Goal: Information Seeking & Learning: Check status

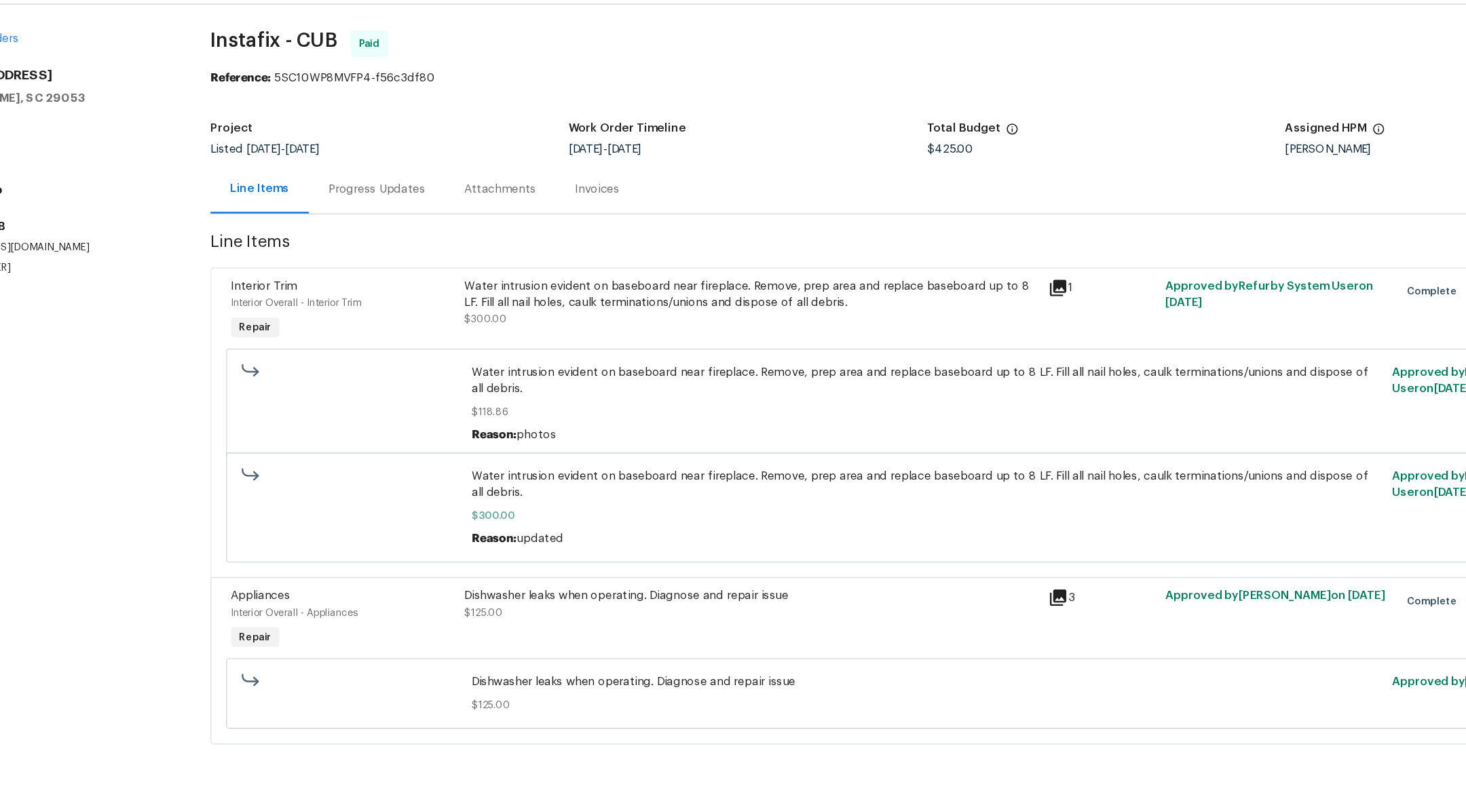
click at [410, 203] on div "Progress Updates" at bounding box center [396, 196] width 113 height 40
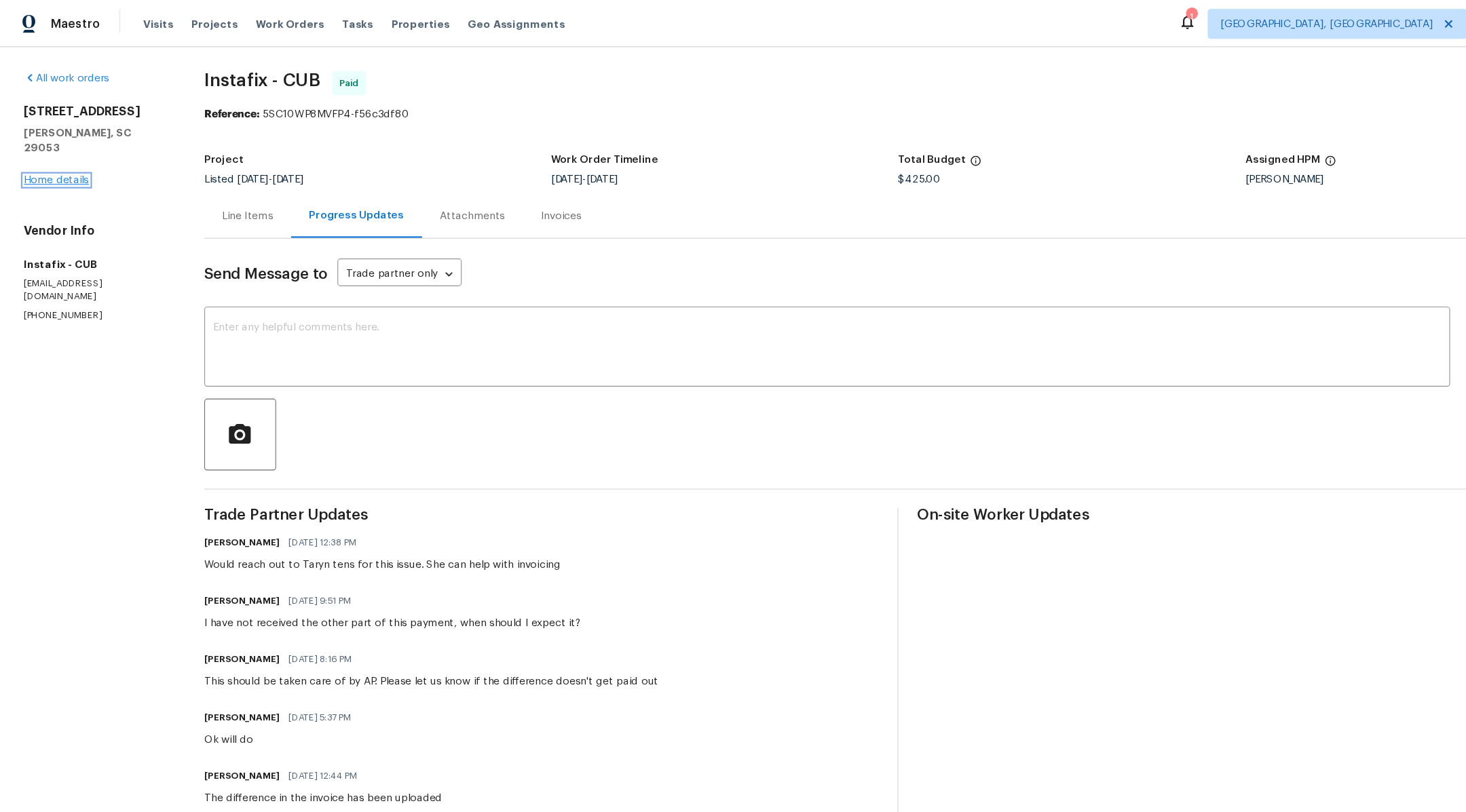
click at [56, 159] on link "Home details" at bounding box center [52, 164] width 59 height 10
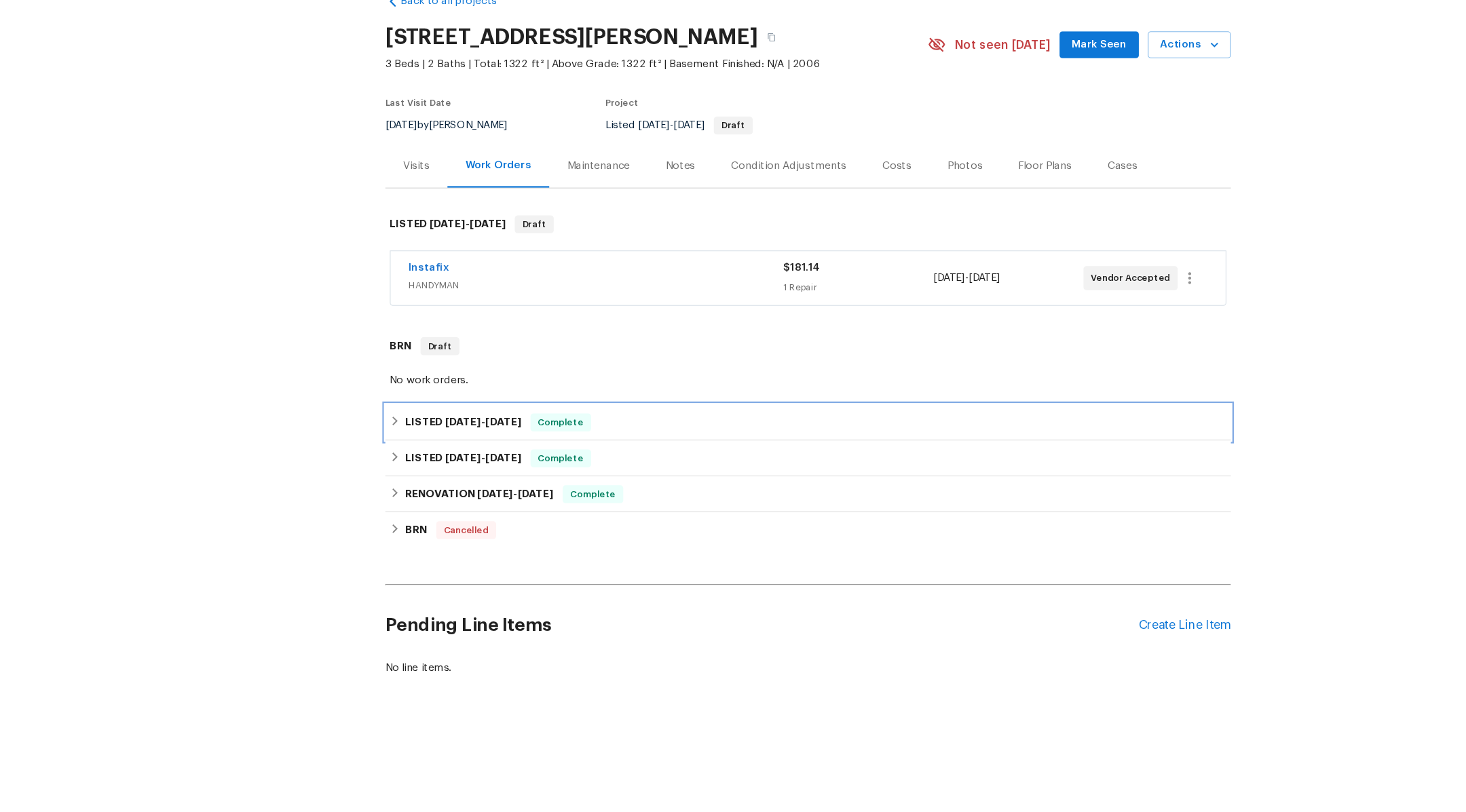
click at [355, 450] on div "LISTED 7/21/25 - 8/4/25 Complete" at bounding box center [733, 459] width 759 height 17
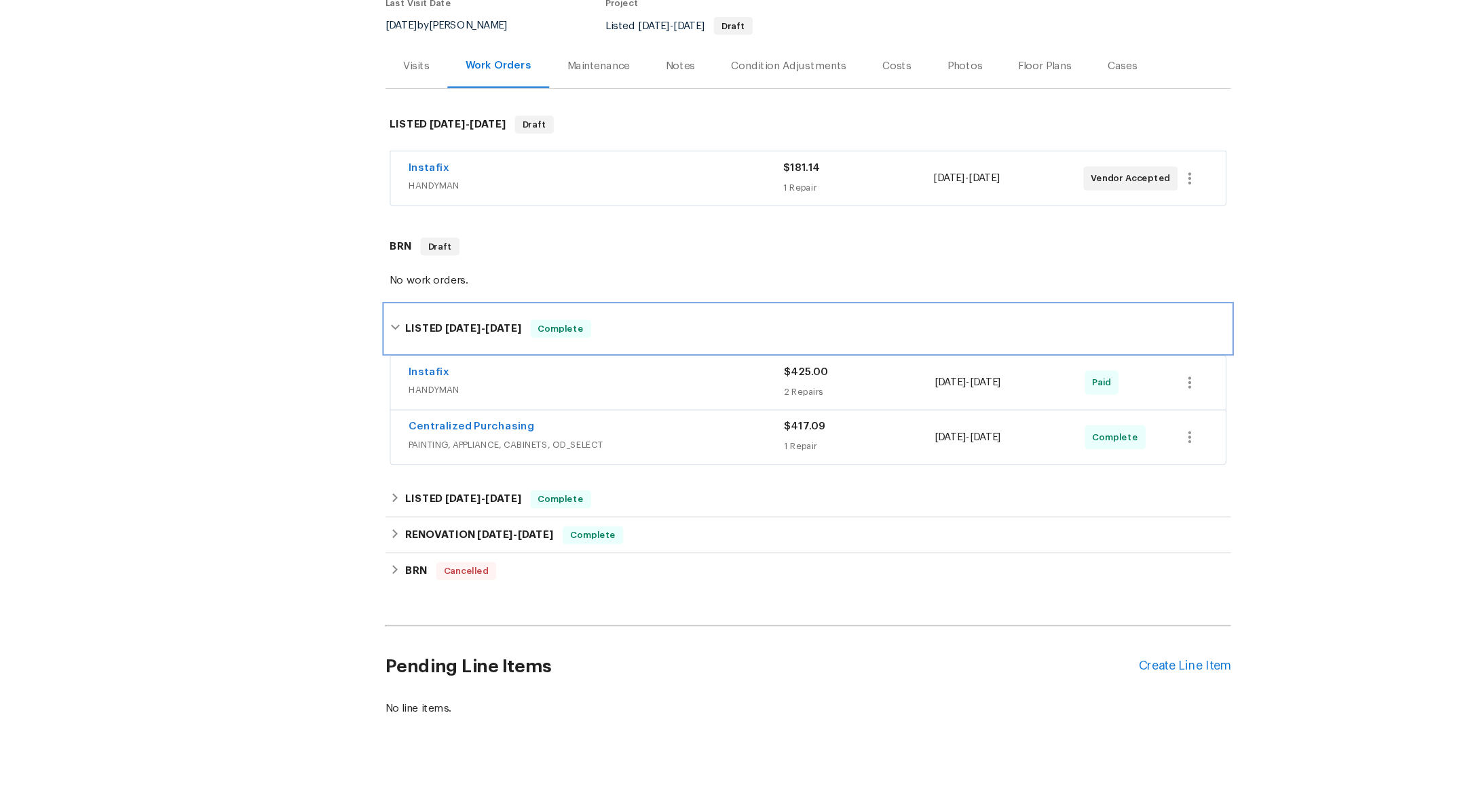
scroll to position [92, 0]
click at [355, 521] on icon at bounding box center [358, 525] width 10 height 10
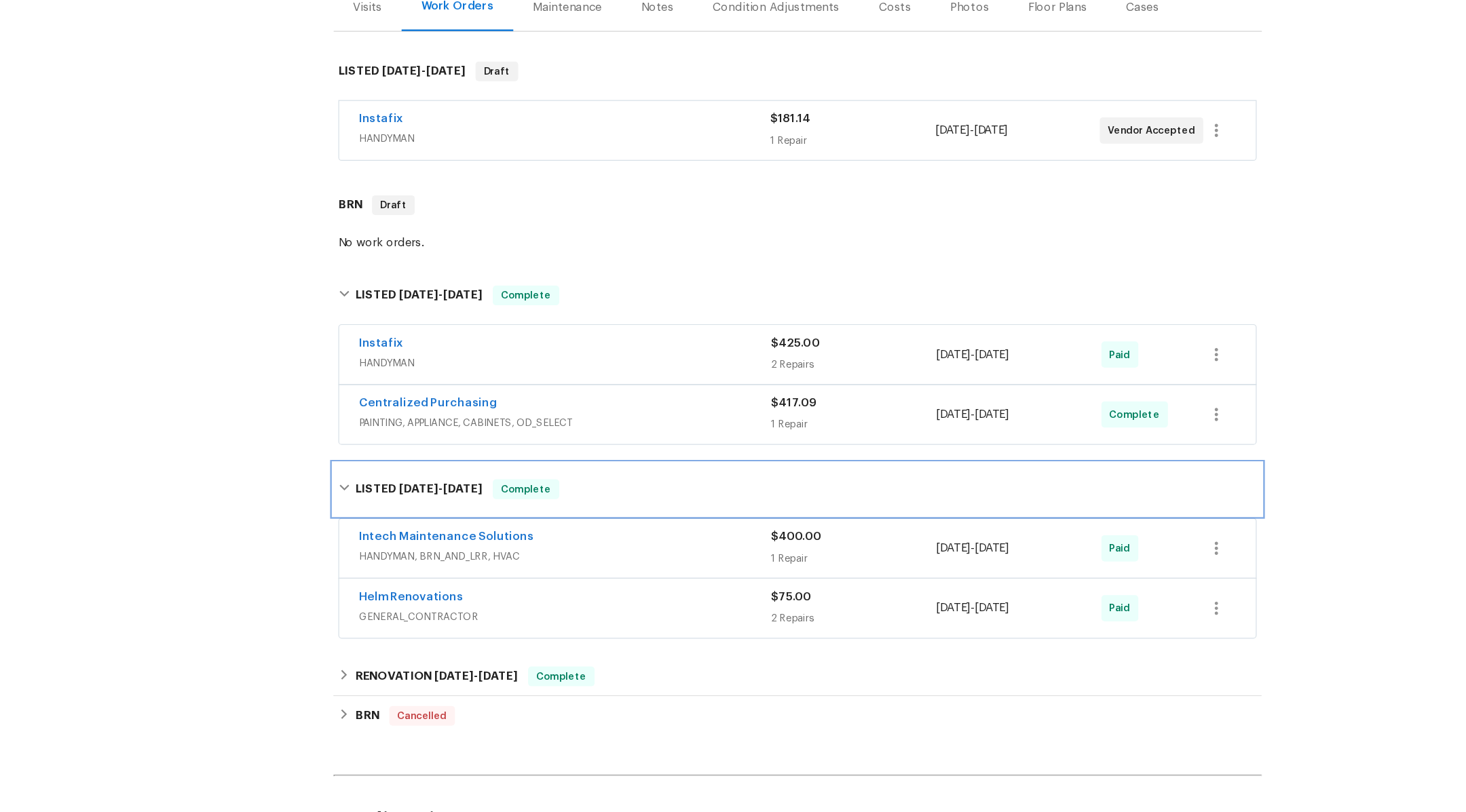
scroll to position [122, 0]
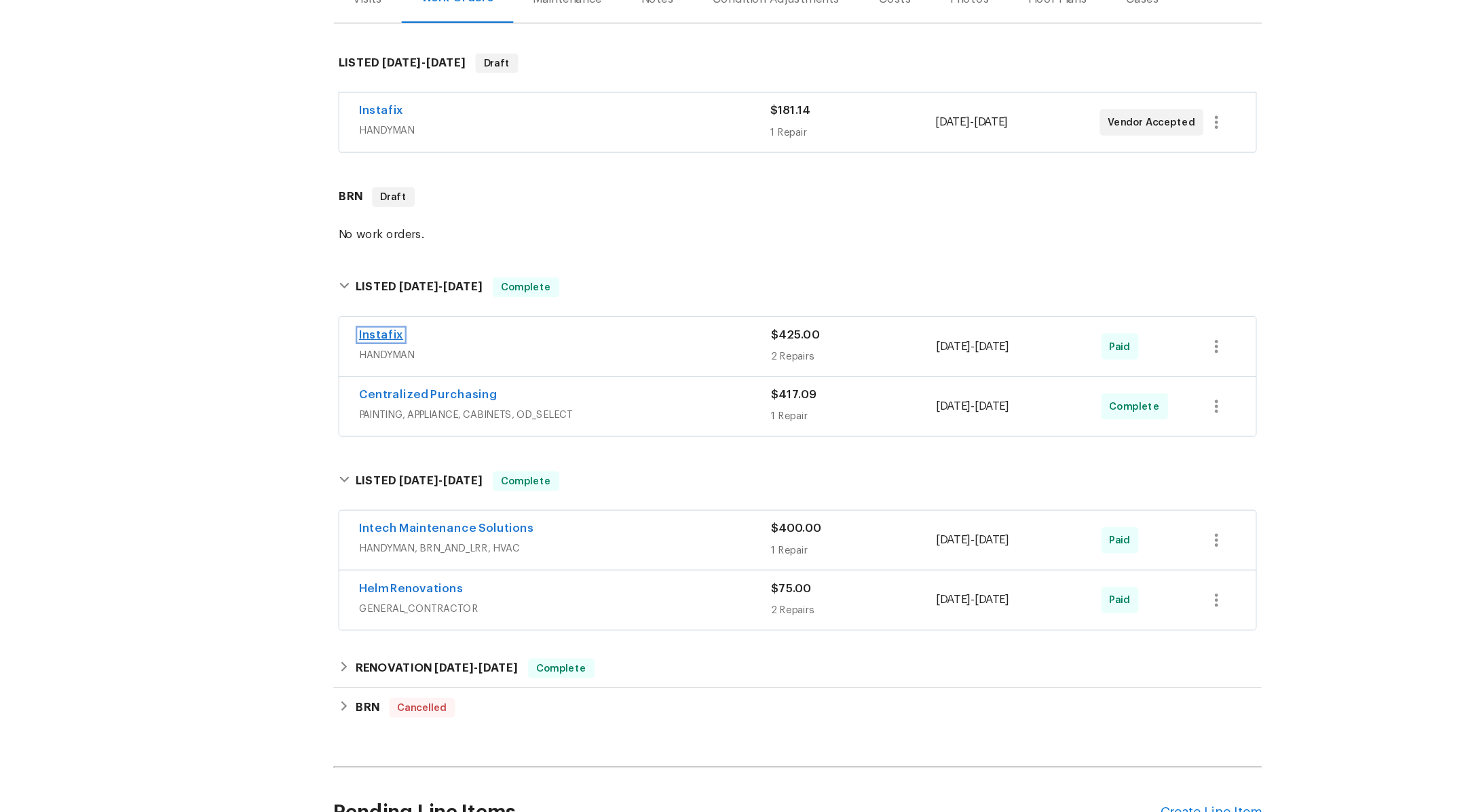
click at [391, 377] on link "Instafix" at bounding box center [389, 382] width 37 height 10
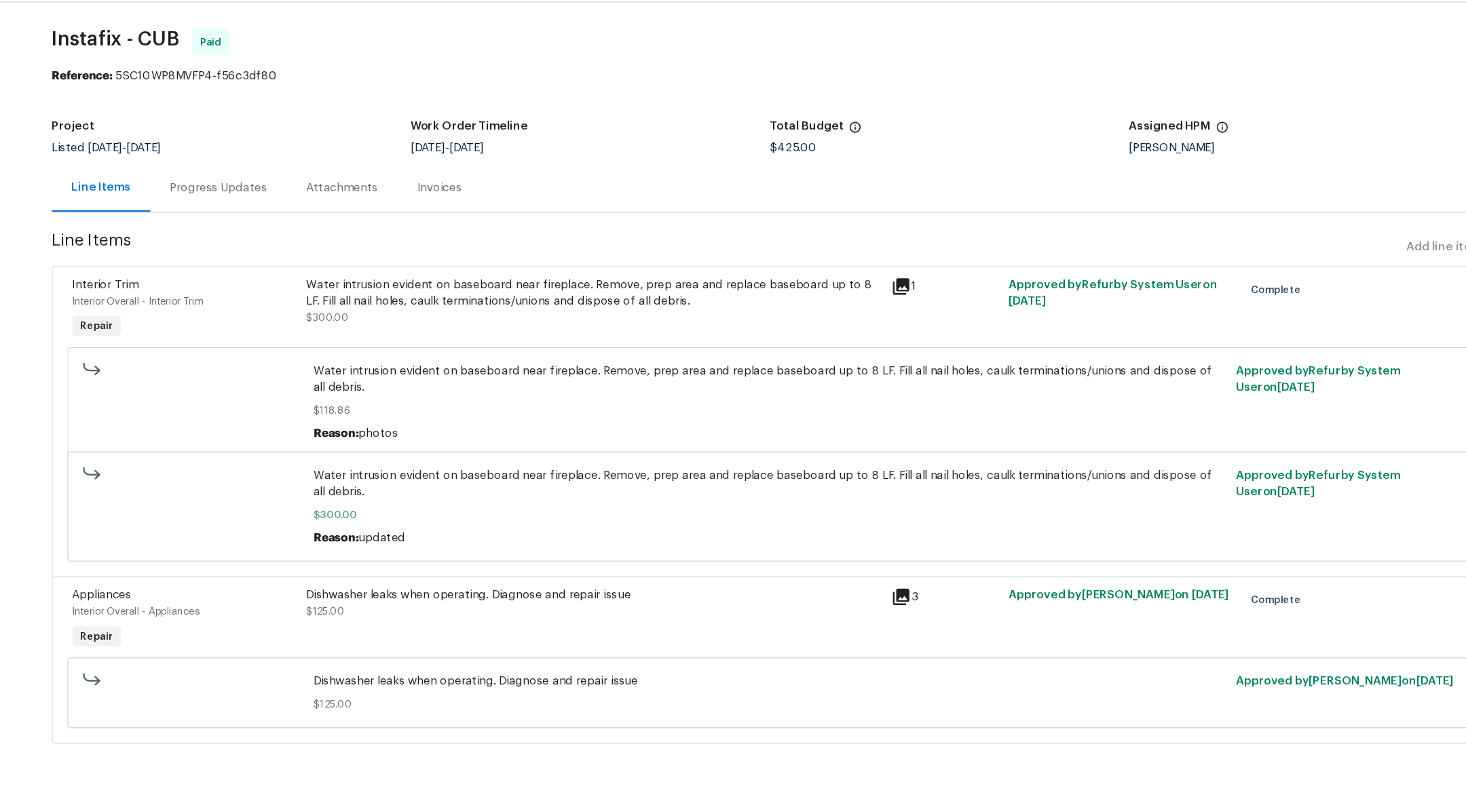
click at [575, 196] on div "Invoices" at bounding box center [578, 196] width 37 height 14
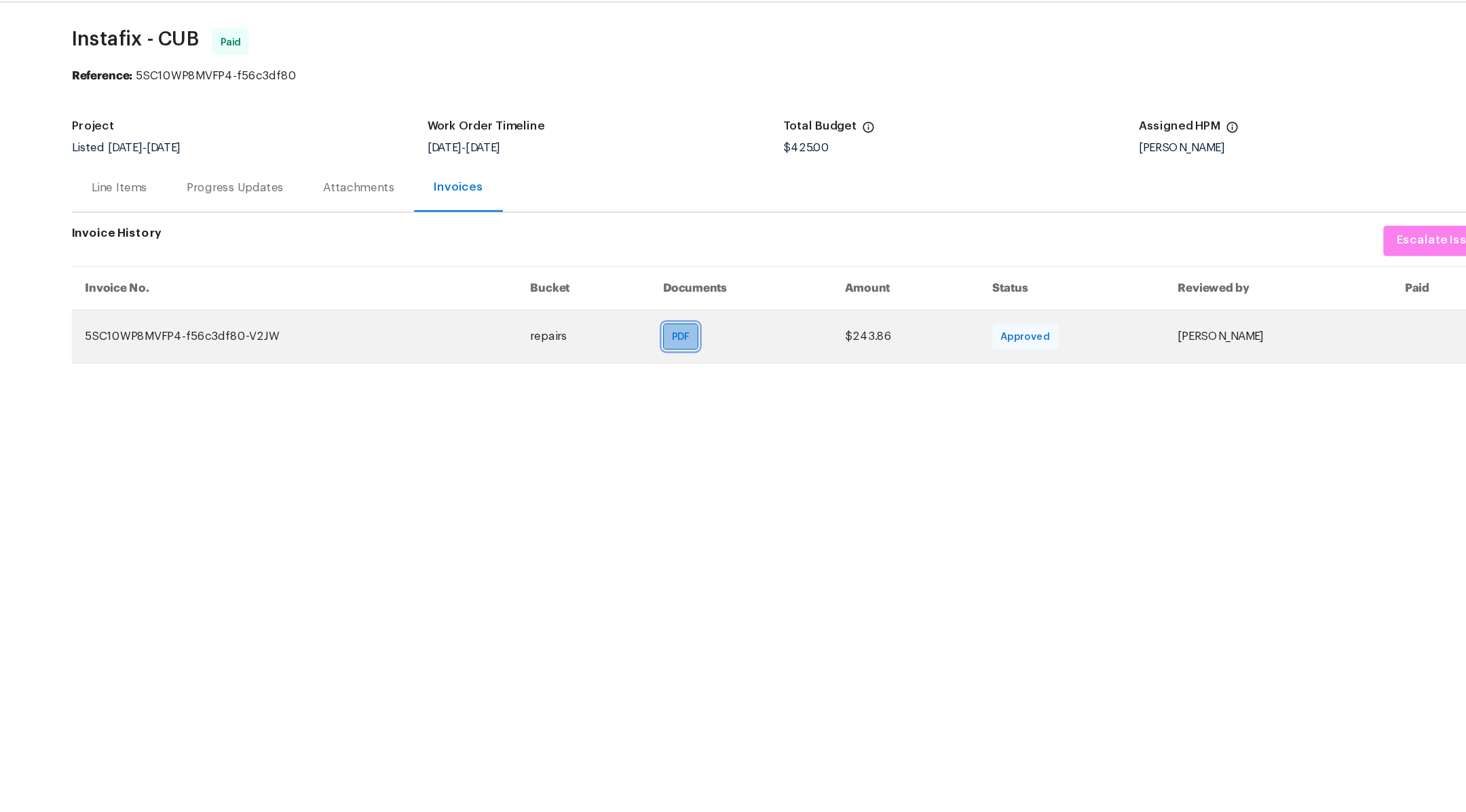
click at [765, 312] on span "PDF" at bounding box center [774, 319] width 20 height 14
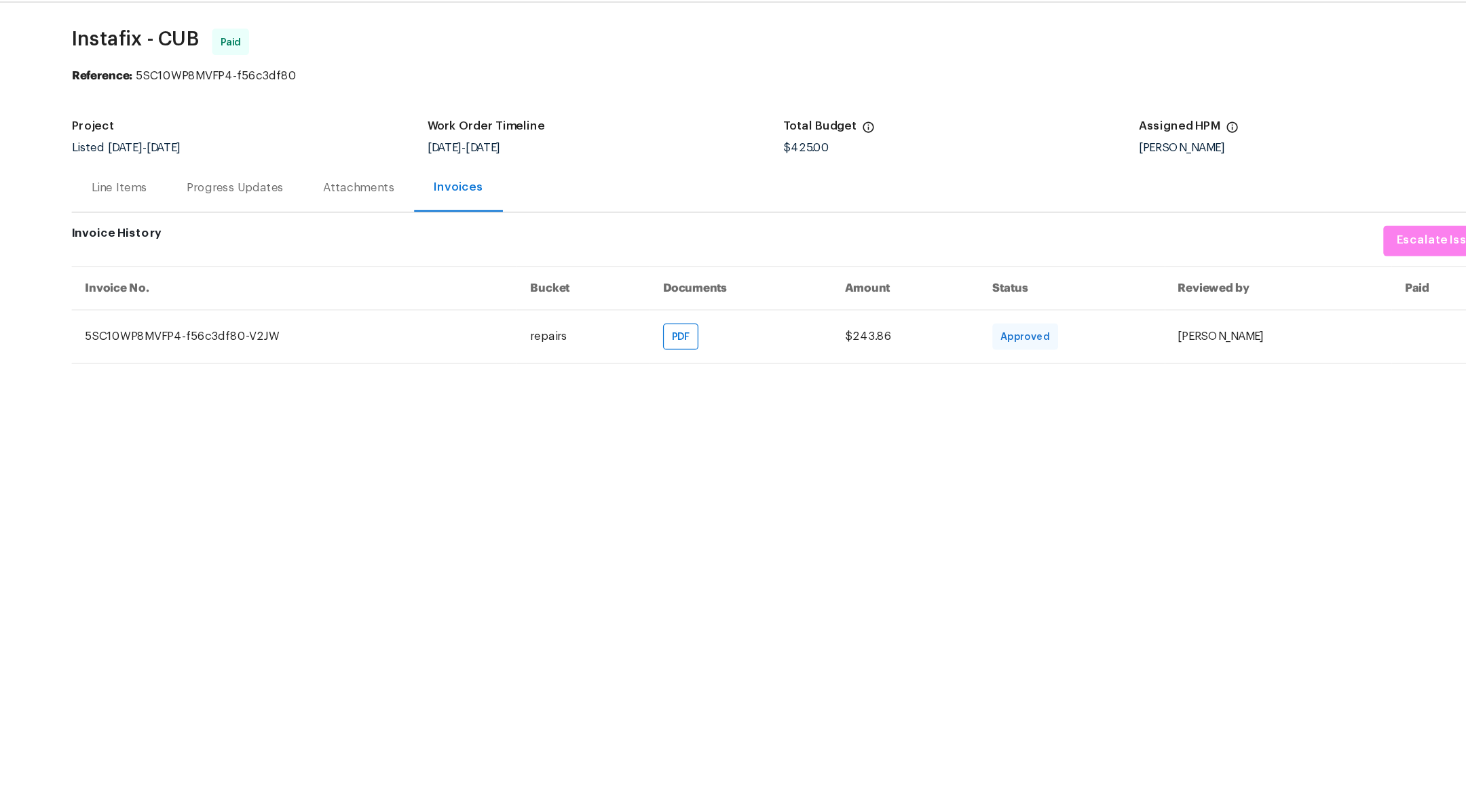
click at [320, 198] on div "Line Items" at bounding box center [308, 196] width 46 height 14
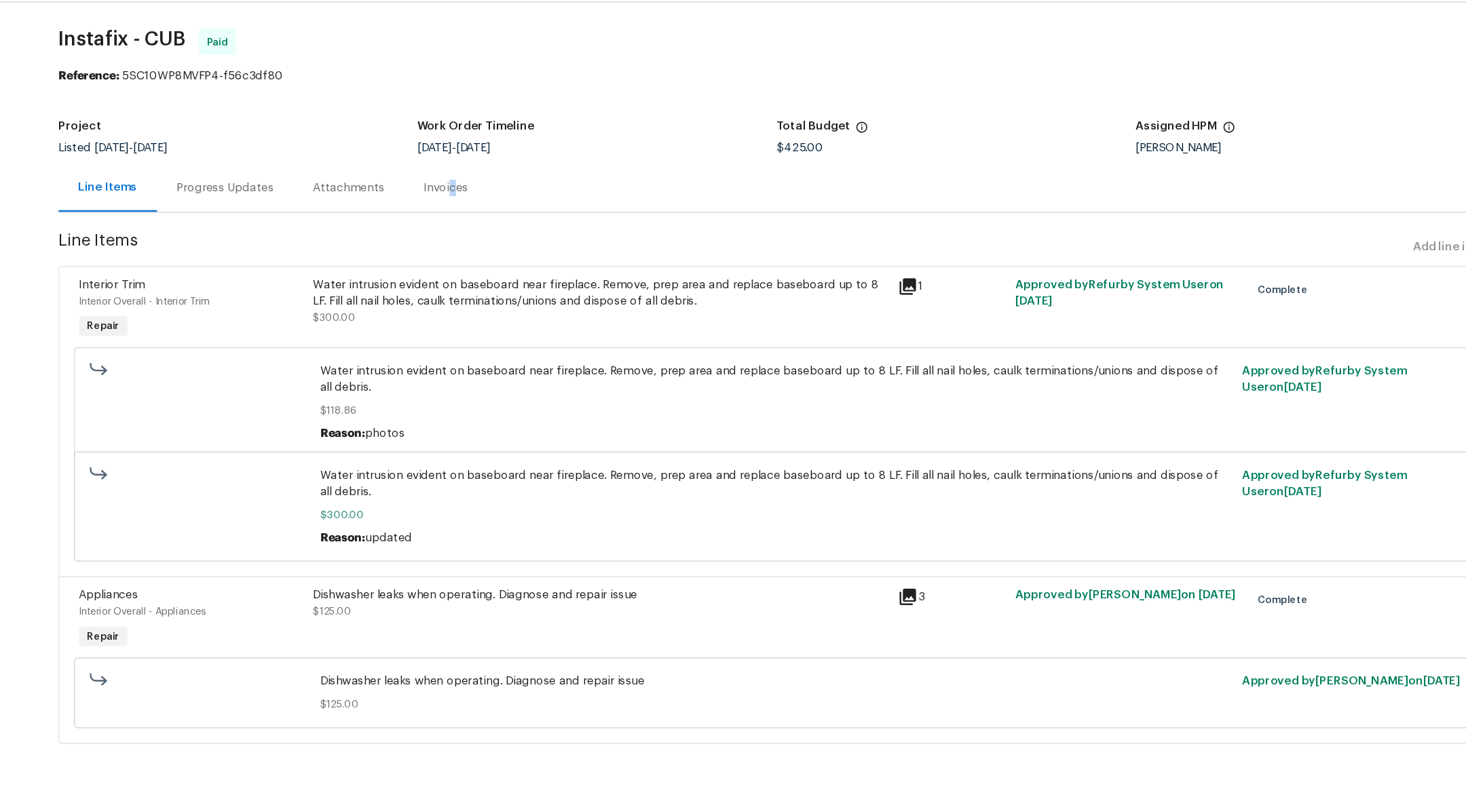
click at [577, 199] on div "Invoices" at bounding box center [578, 196] width 37 height 14
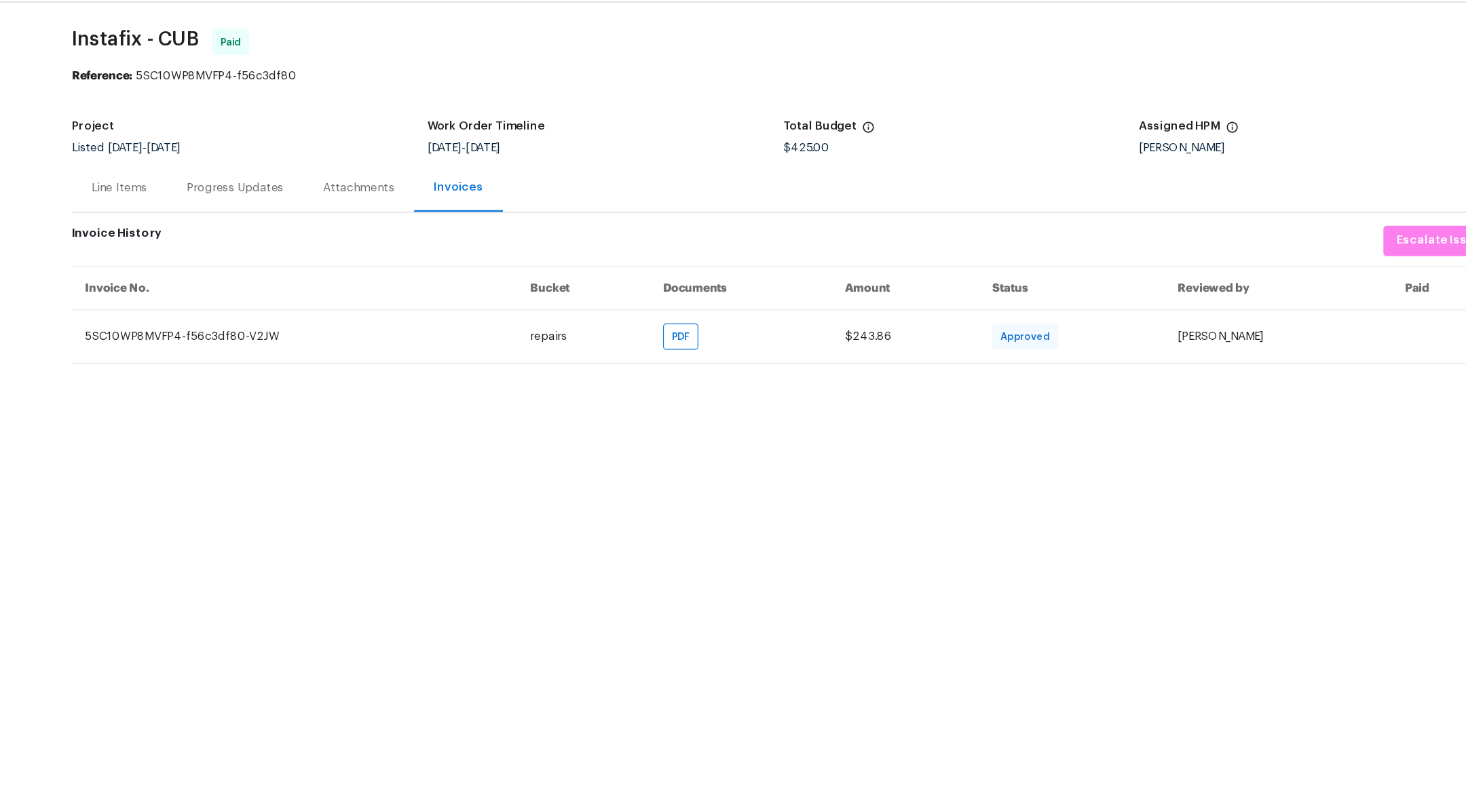
click at [639, 363] on html "Maestro Visits Projects Work Orders Tasks Properties Geo Assignments 1 Albuquer…" at bounding box center [733, 181] width 1466 height 363
click at [308, 195] on div "Line Items" at bounding box center [308, 196] width 46 height 14
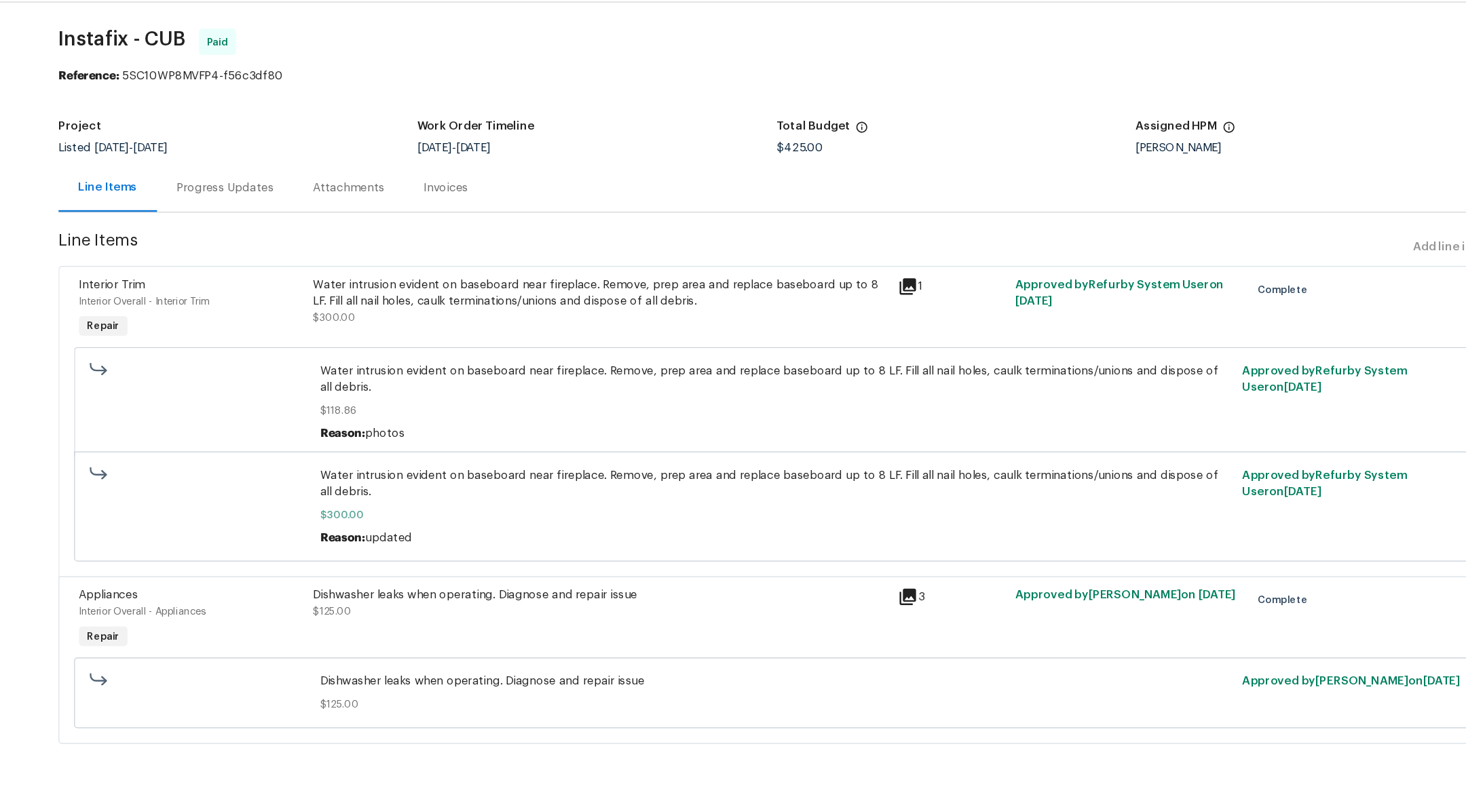
click at [556, 205] on div "Invoices" at bounding box center [578, 196] width 70 height 40
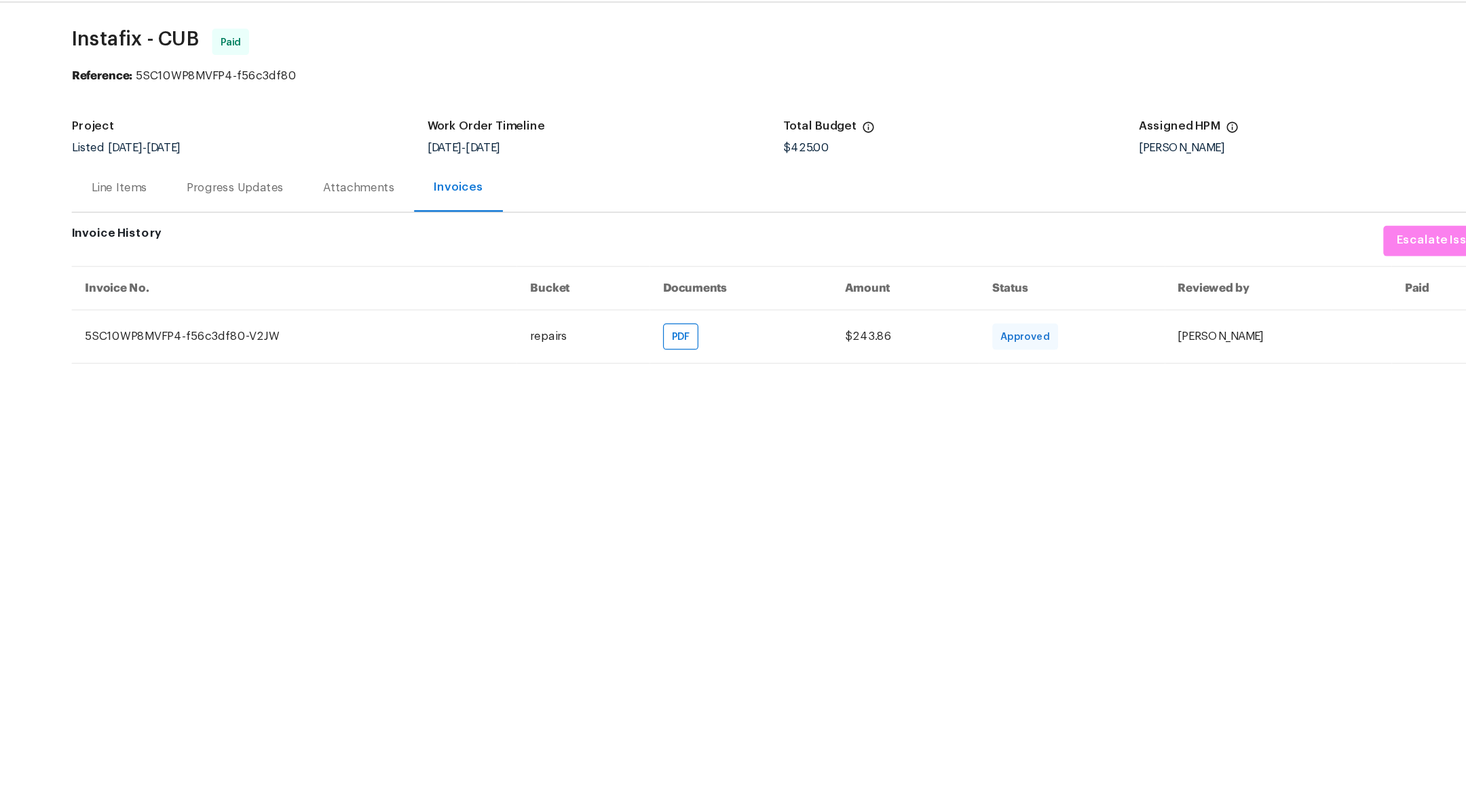
click at [307, 198] on div "Line Items" at bounding box center [308, 196] width 46 height 14
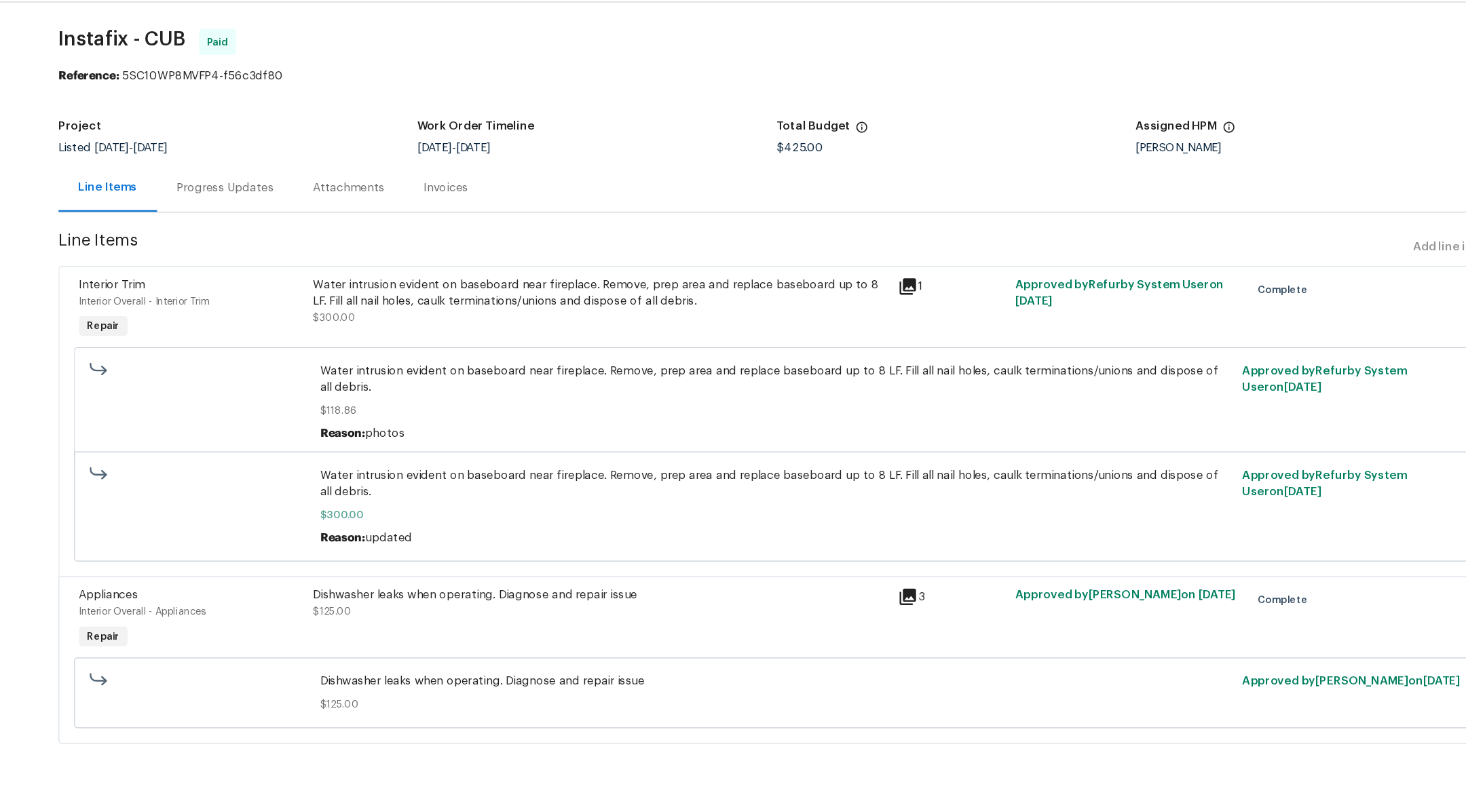
click at [759, 84] on span "Instafix - CUB Paid" at bounding box center [834, 81] width 1154 height 32
click at [577, 207] on div "Invoices" at bounding box center [578, 196] width 70 height 40
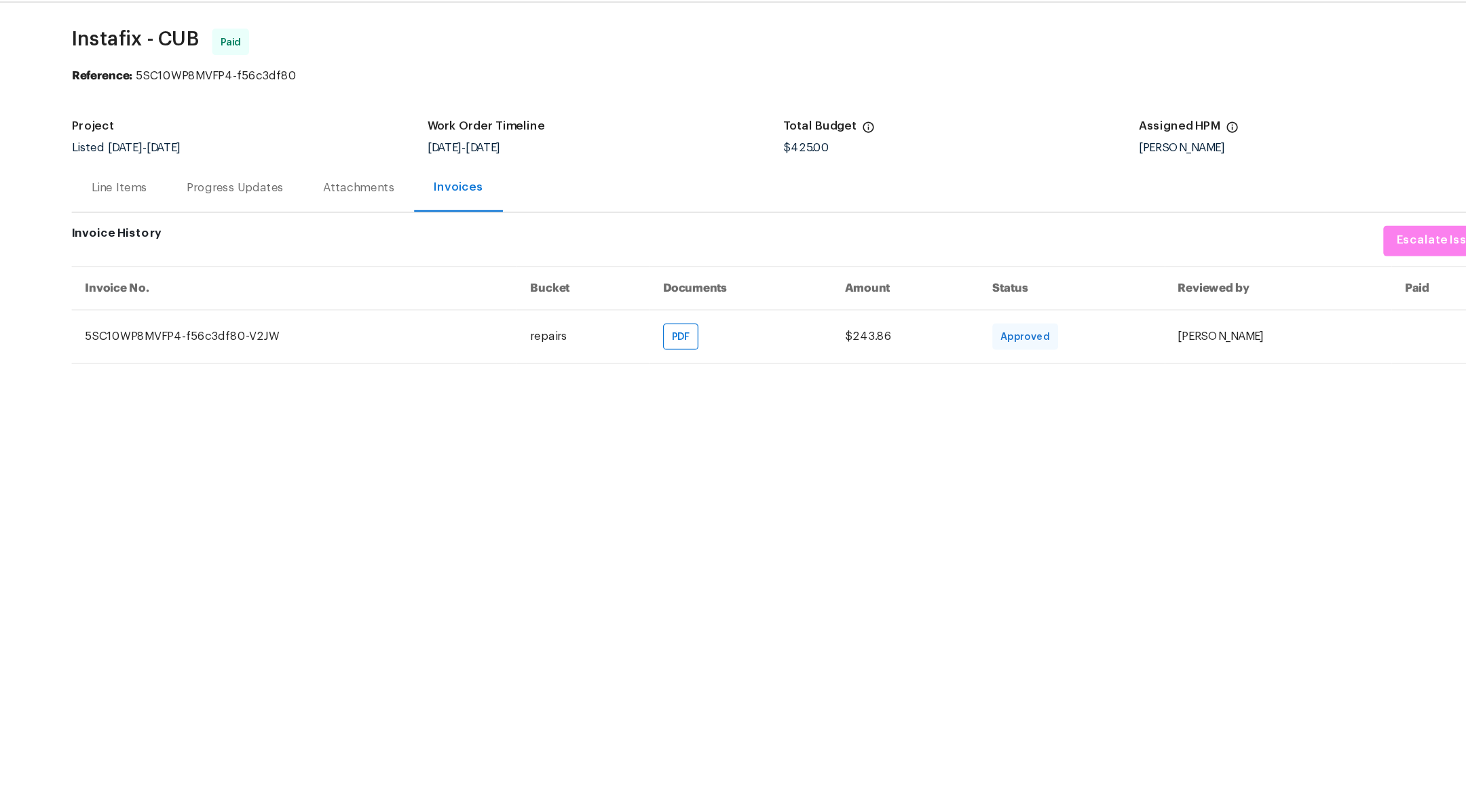
click at [301, 198] on div "Line Items" at bounding box center [308, 196] width 46 height 14
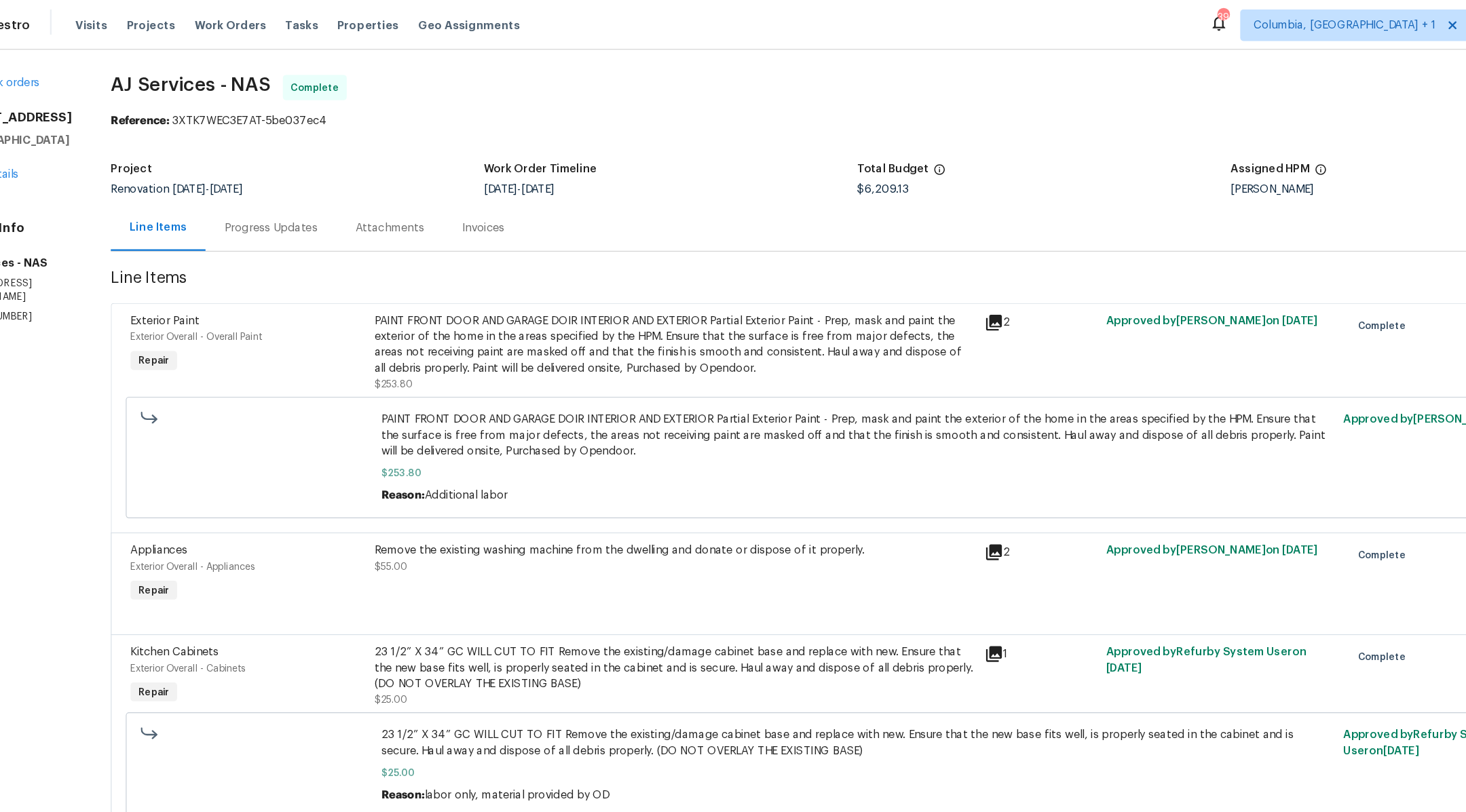
click at [468, 192] on div "Invoices" at bounding box center [480, 196] width 37 height 14
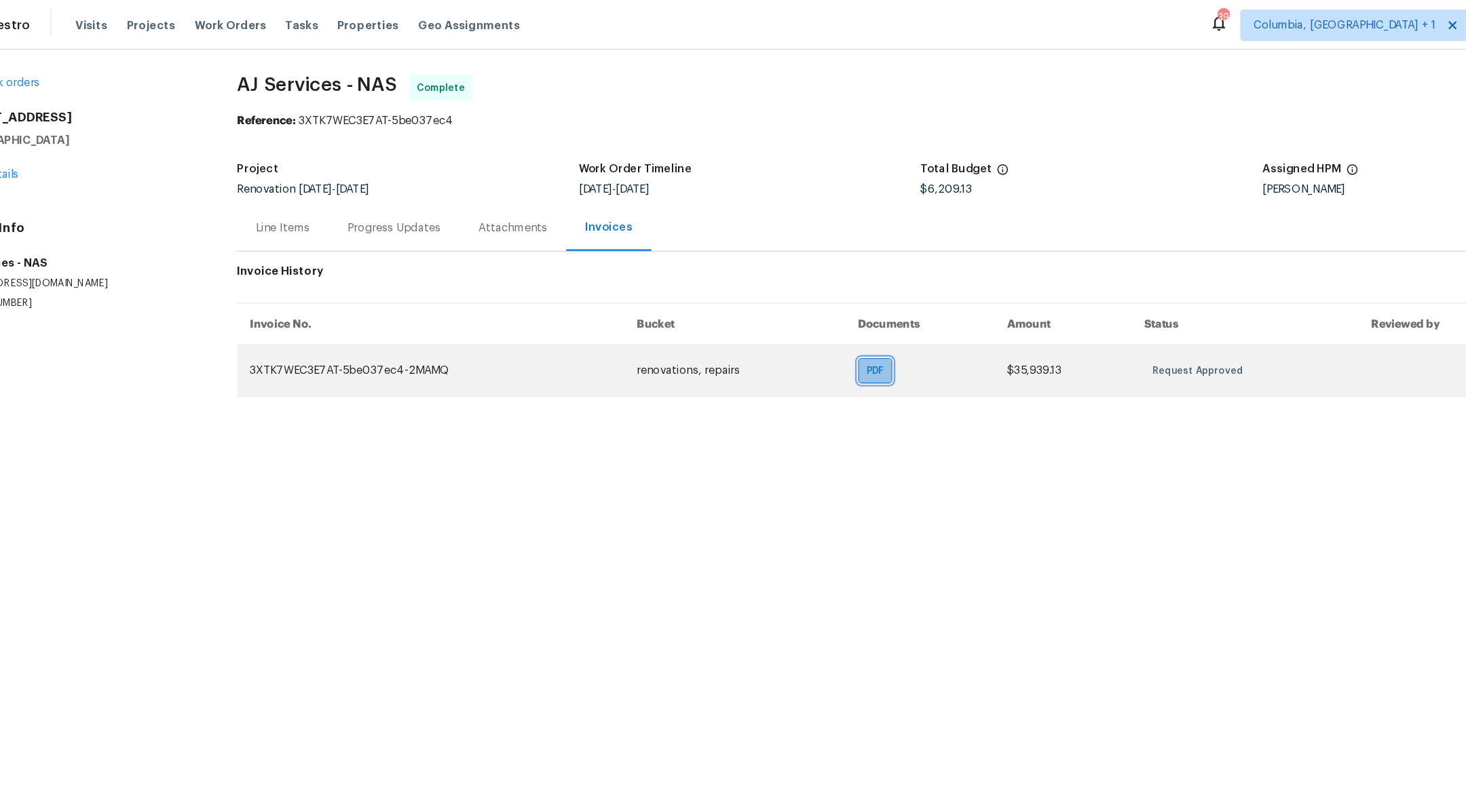
click at [822, 324] on span "PDF" at bounding box center [820, 319] width 20 height 14
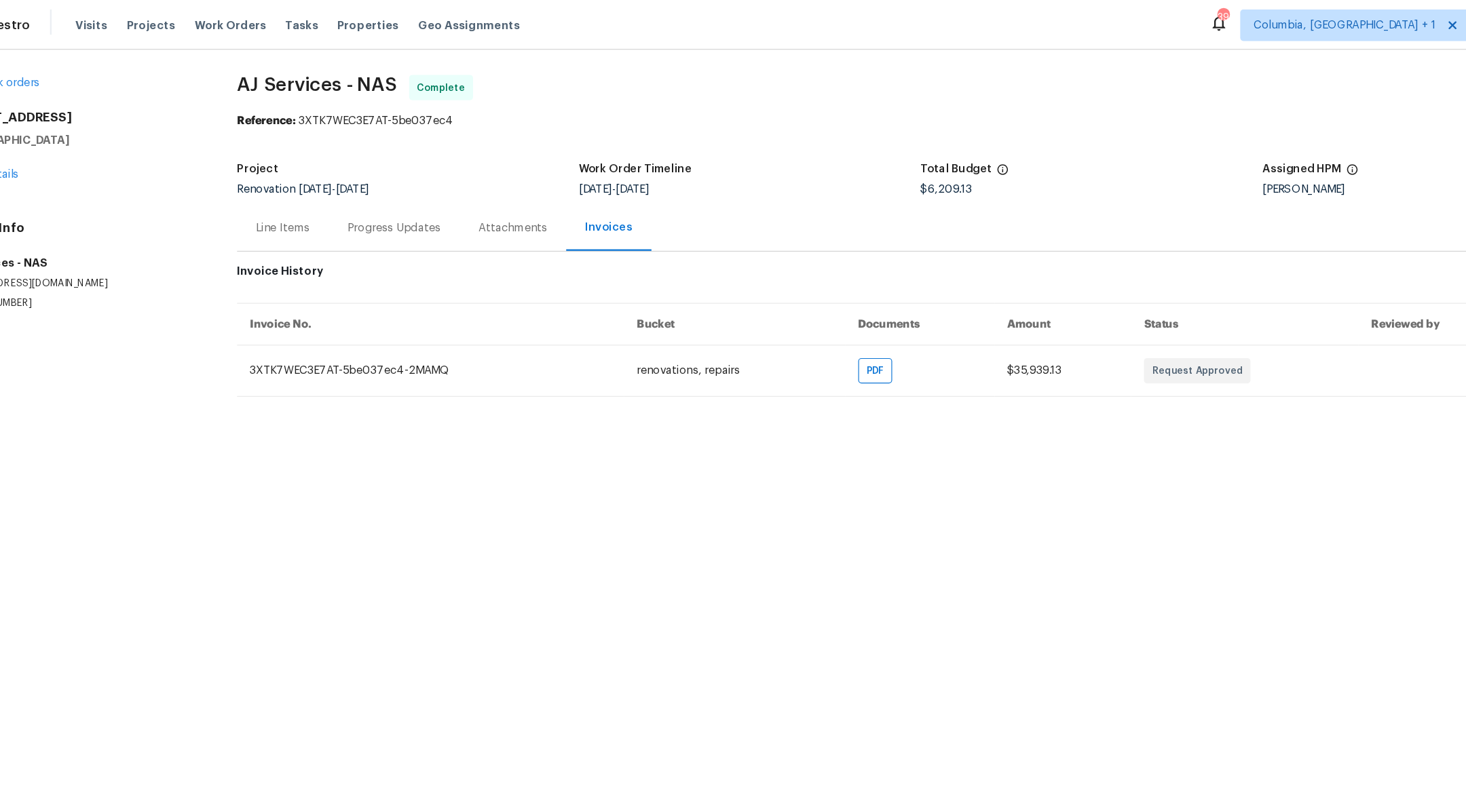
click at [291, 202] on div "Line Items" at bounding box center [308, 196] width 46 height 14
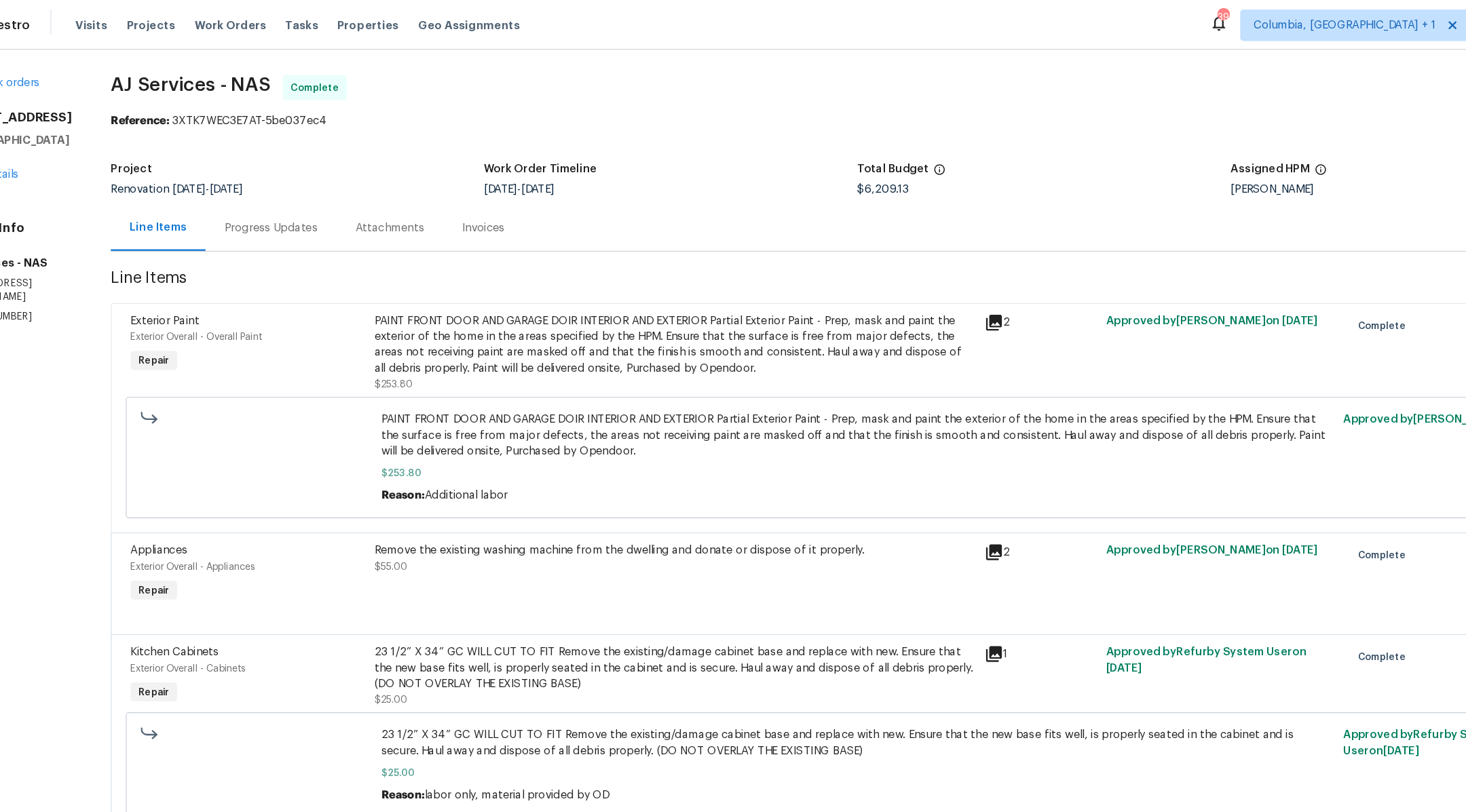
click at [808, 162] on span "$6,209.13" at bounding box center [825, 163] width 44 height 10
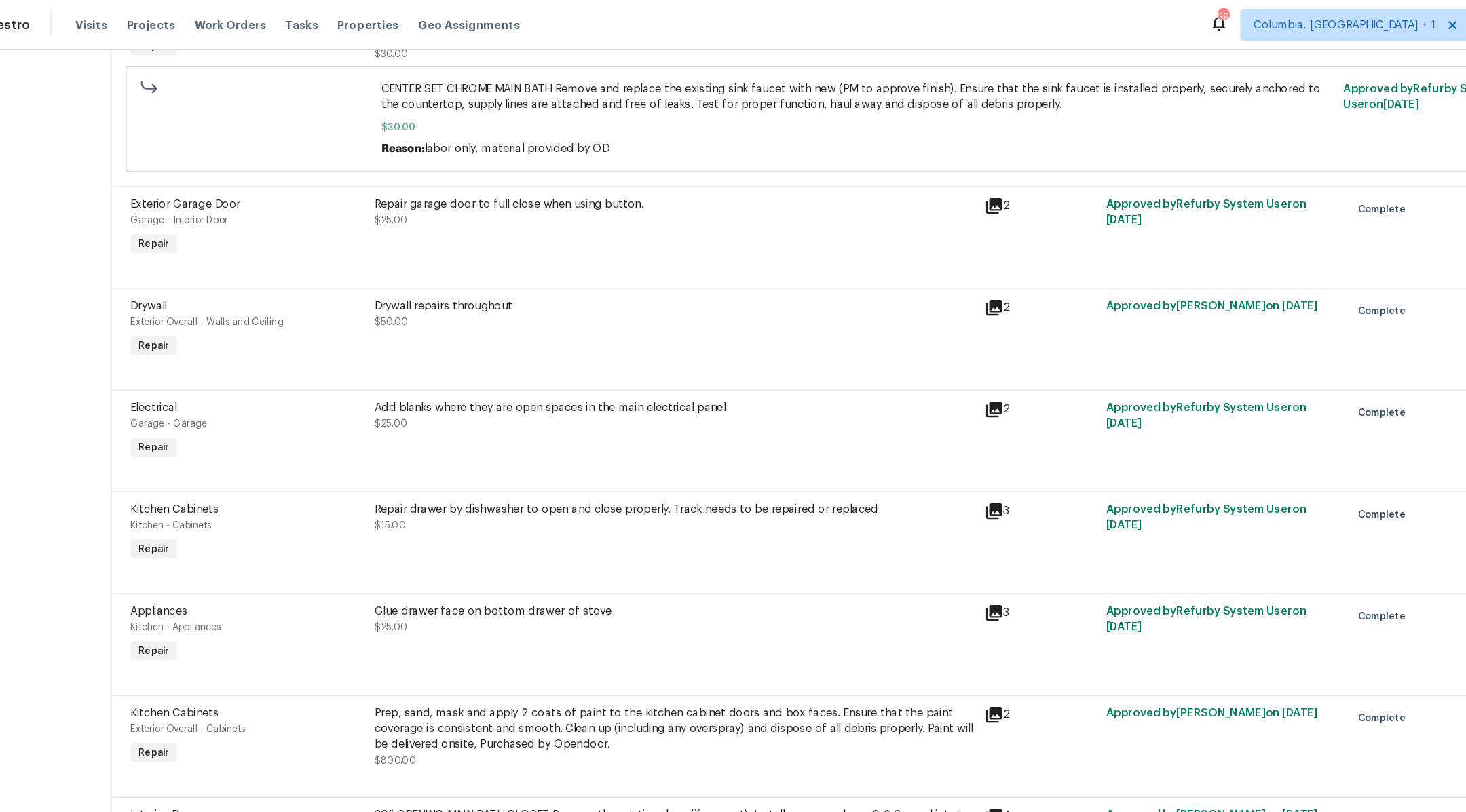
scroll to position [3705, 0]
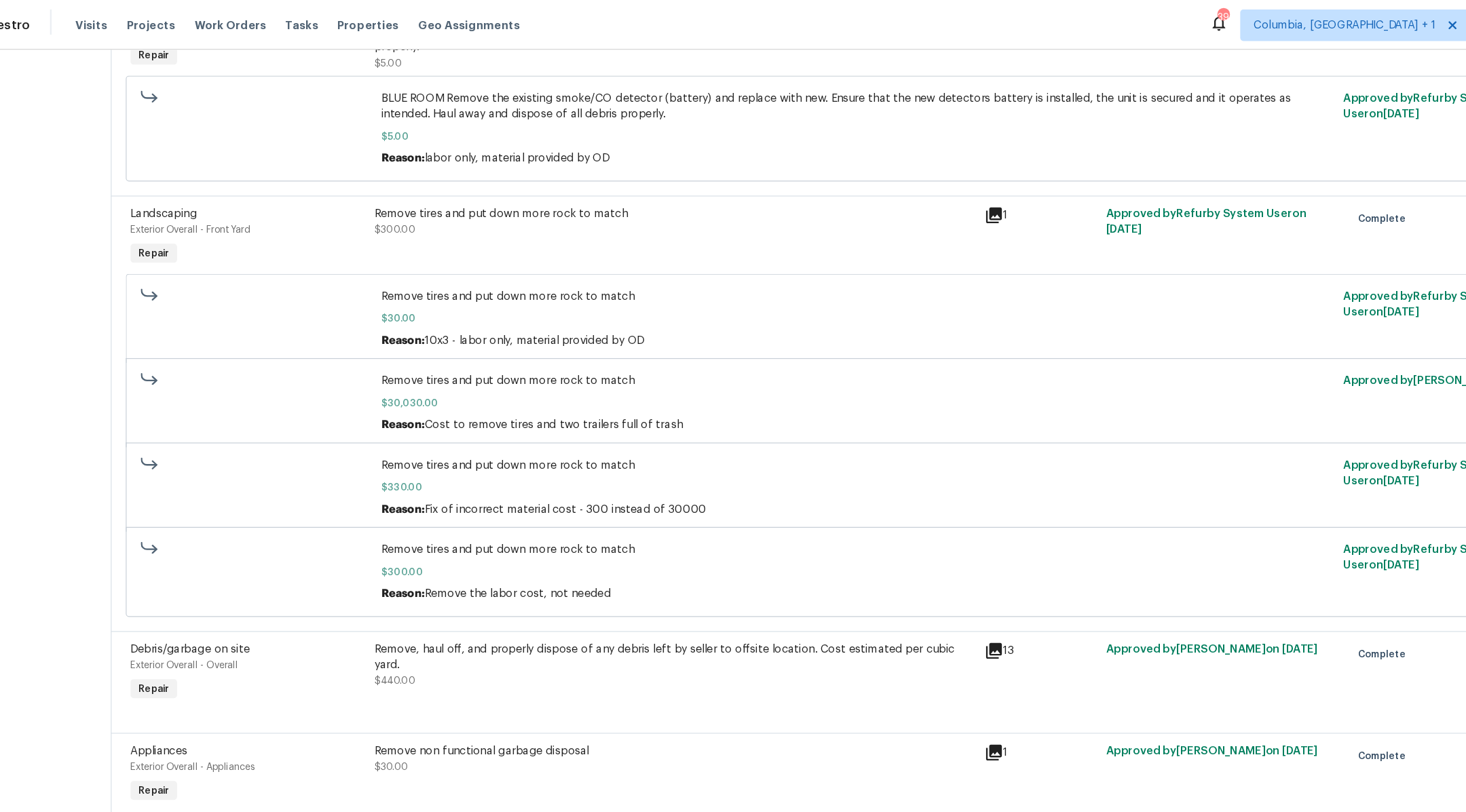
click at [417, 466] on span "Remove tires and put down more rock to match" at bounding box center [802, 473] width 819 height 14
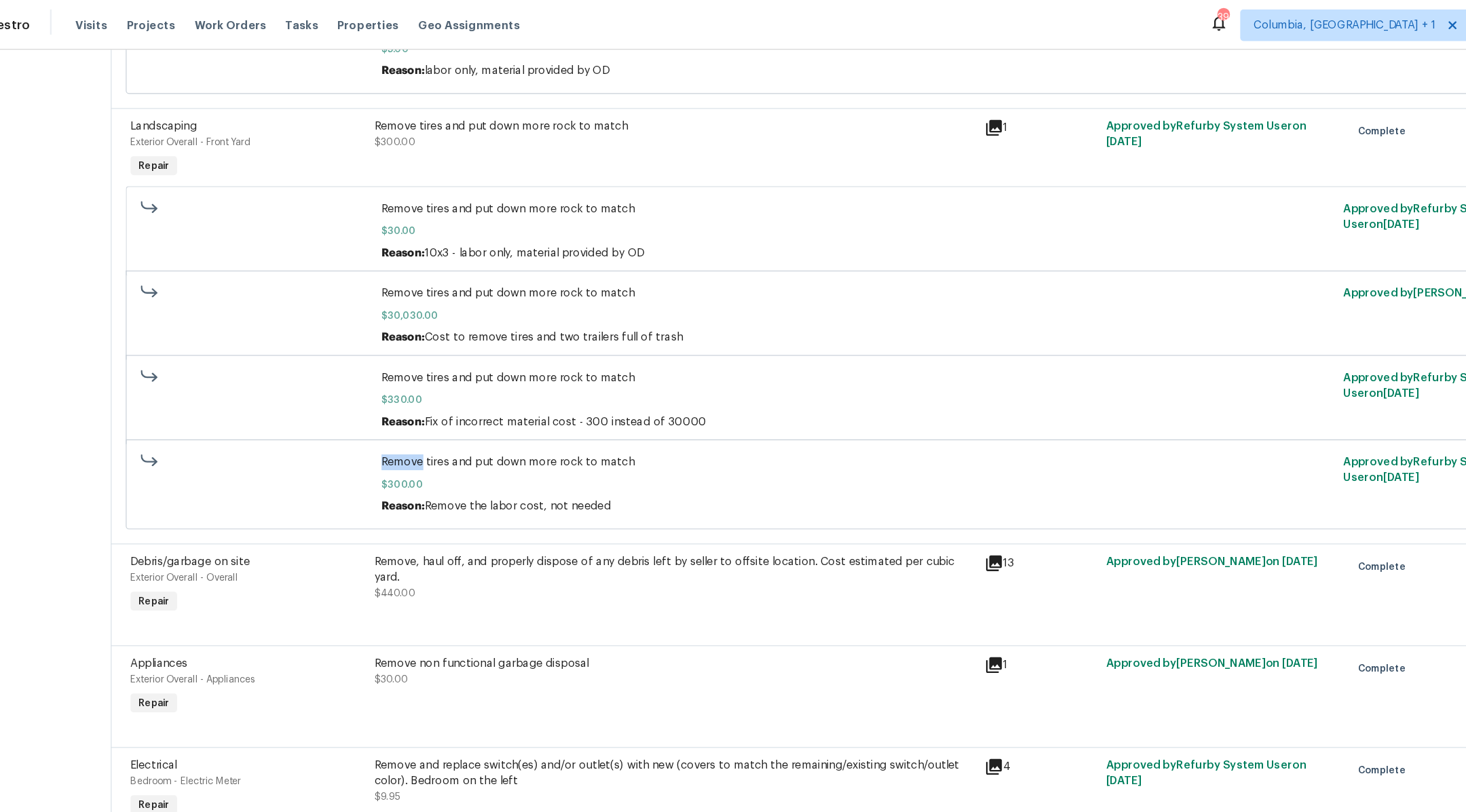
scroll to position [3787, 0]
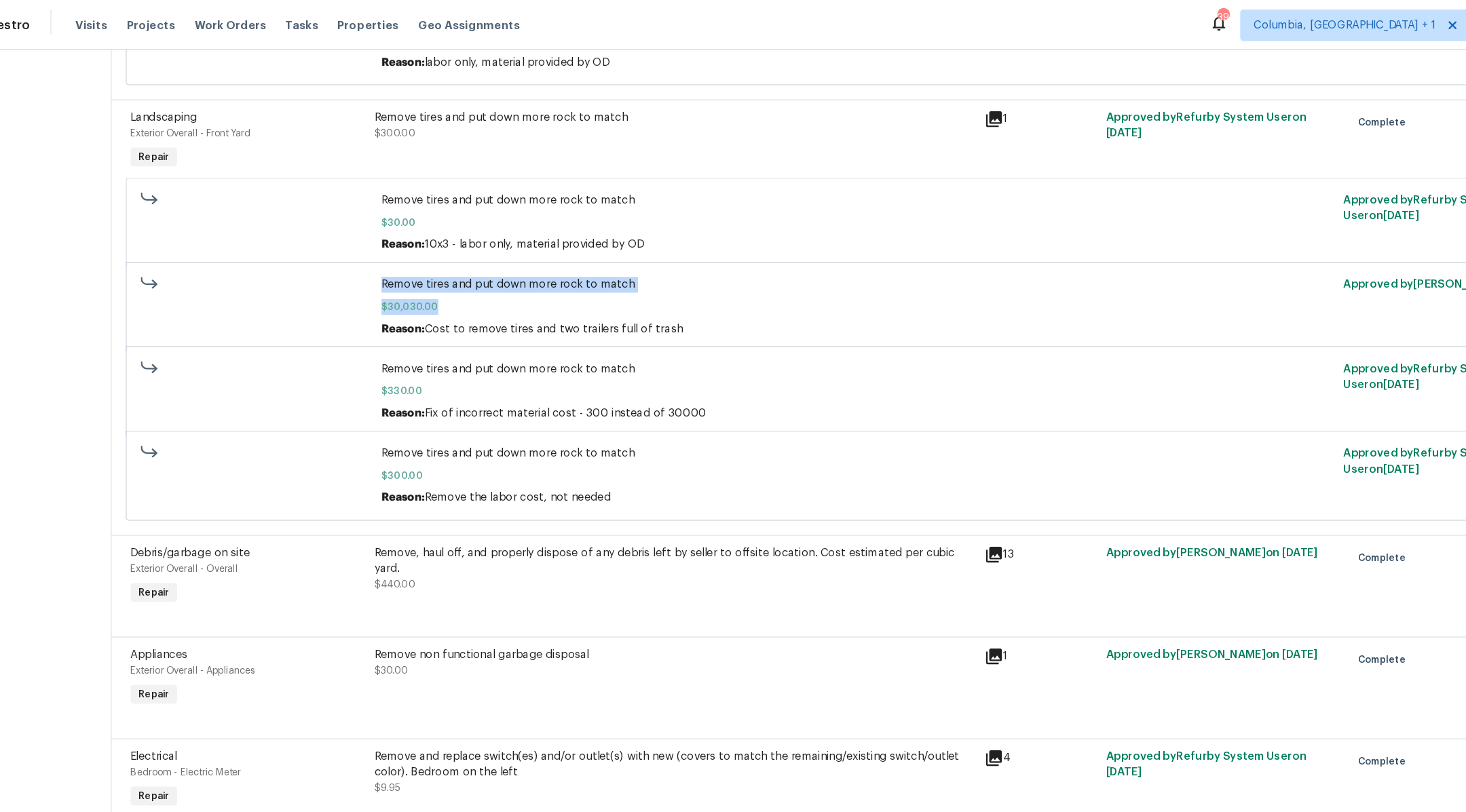
drag, startPoint x: 393, startPoint y: 224, endPoint x: 570, endPoint y: 261, distance: 180.8
click at [570, 260] on div "Remove tires and put down more rock to match $30,030.00 Reason: Cost to remove …" at bounding box center [803, 264] width 827 height 60
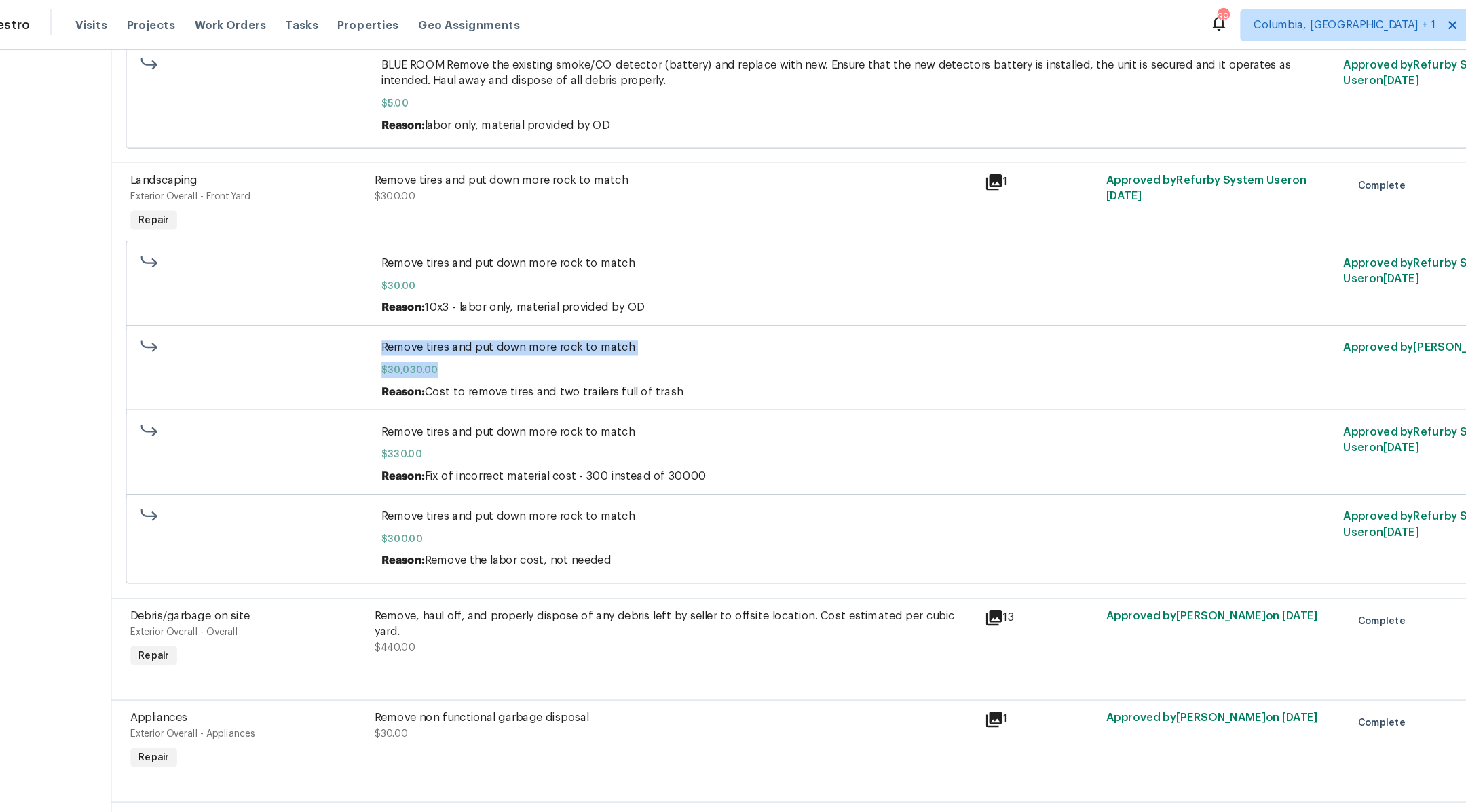
scroll to position [3709, 0]
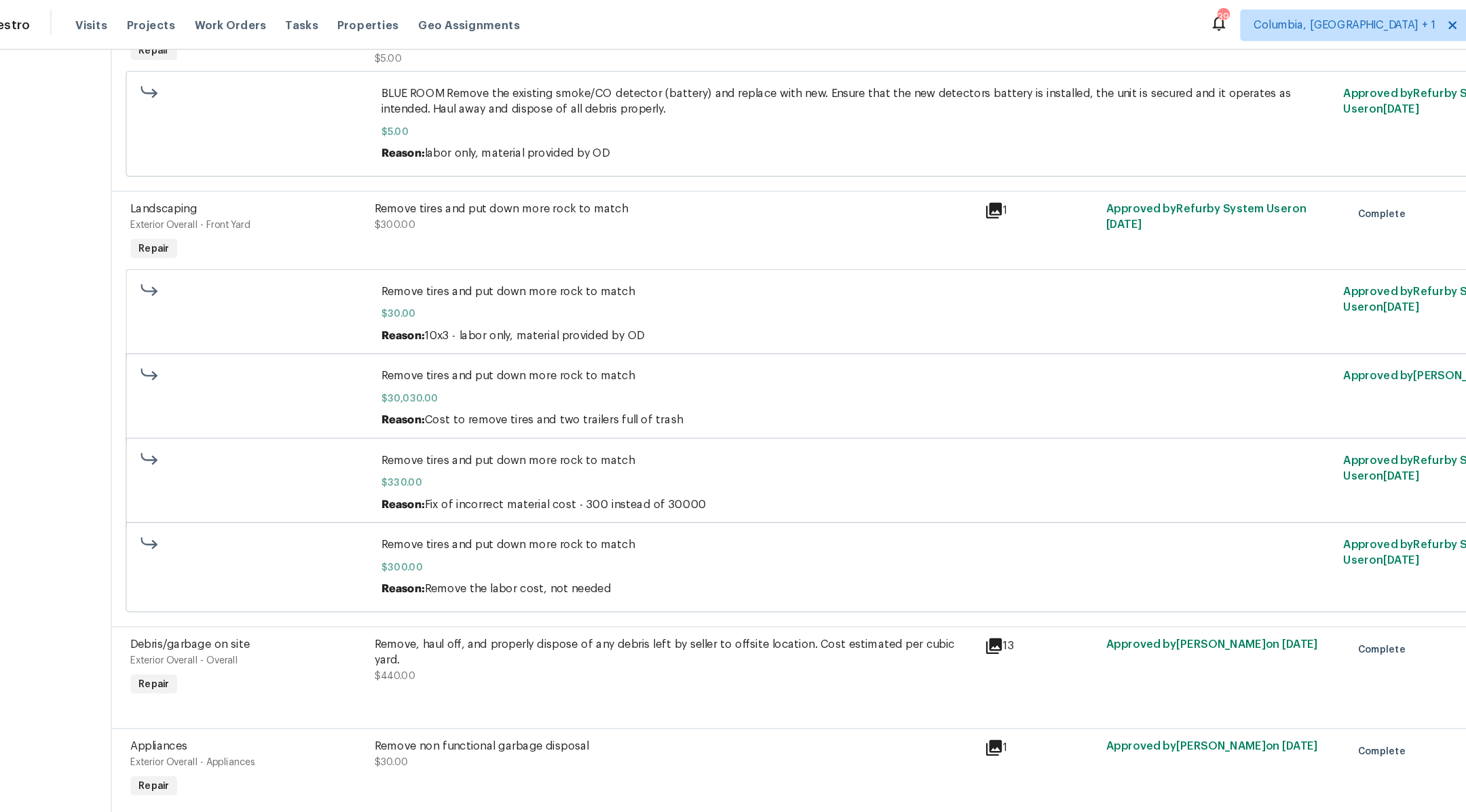
click at [393, 313] on div "Remove tires and put down more rock to match $30,030.00 Reason: Cost to remove …" at bounding box center [803, 342] width 827 height 60
drag, startPoint x: 393, startPoint y: 331, endPoint x: 452, endPoint y: 334, distance: 59.1
click at [452, 334] on div "Remove tires and put down more rock to match $30,030.00 Reason: Cost to remove …" at bounding box center [803, 342] width 827 height 60
click at [396, 317] on span "Remove tires and put down more rock to match" at bounding box center [802, 324] width 819 height 14
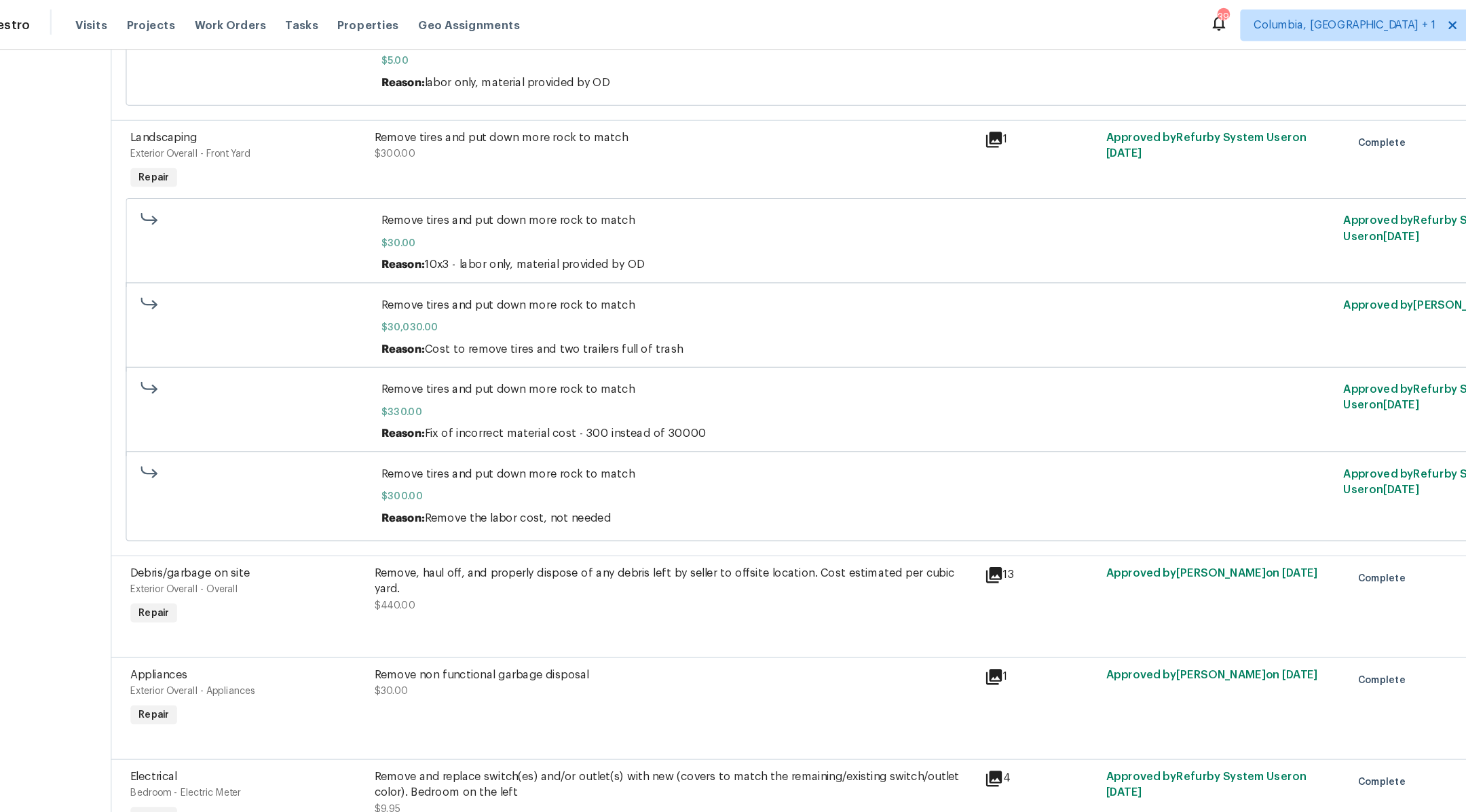
scroll to position [3780, 0]
